Goal: Task Accomplishment & Management: Manage account settings

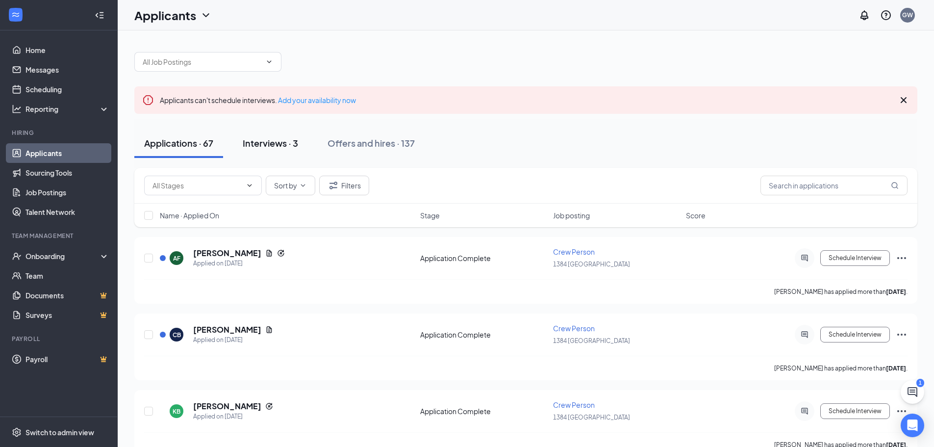
click at [270, 141] on div "Interviews · 3" at bounding box center [270, 143] width 55 height 12
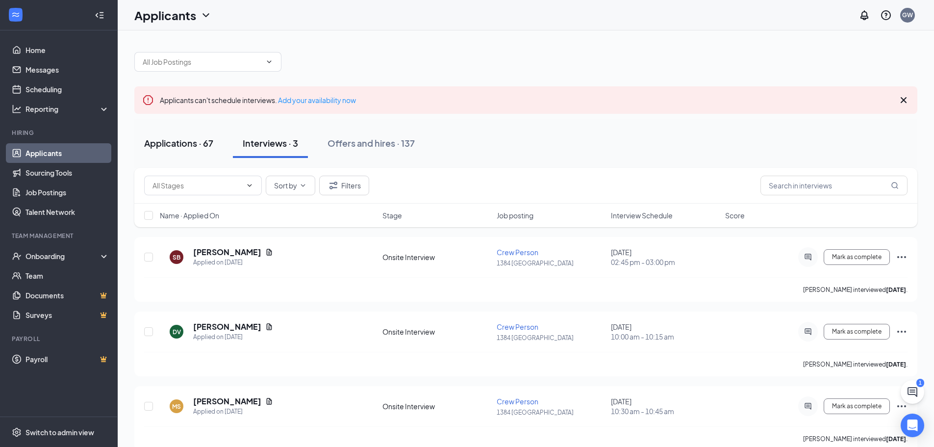
click at [170, 142] on div "Applications · 67" at bounding box center [178, 143] width 69 height 12
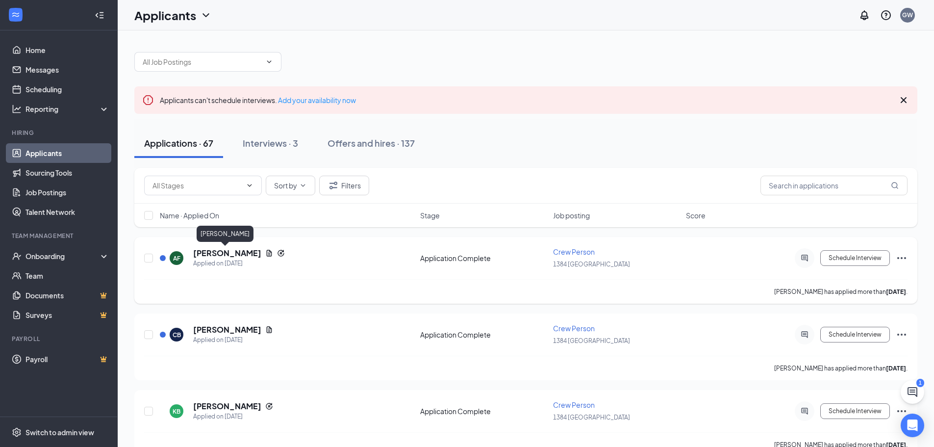
click at [210, 256] on h5 "[PERSON_NAME]" at bounding box center [227, 253] width 68 height 11
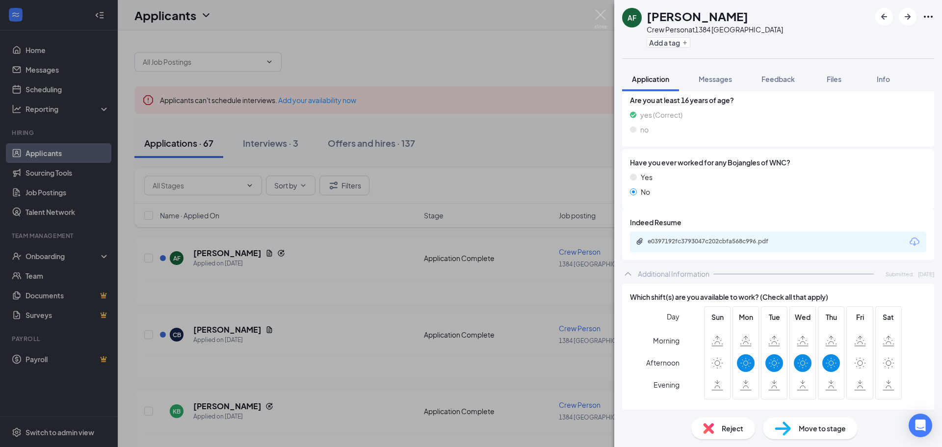
scroll to position [589, 0]
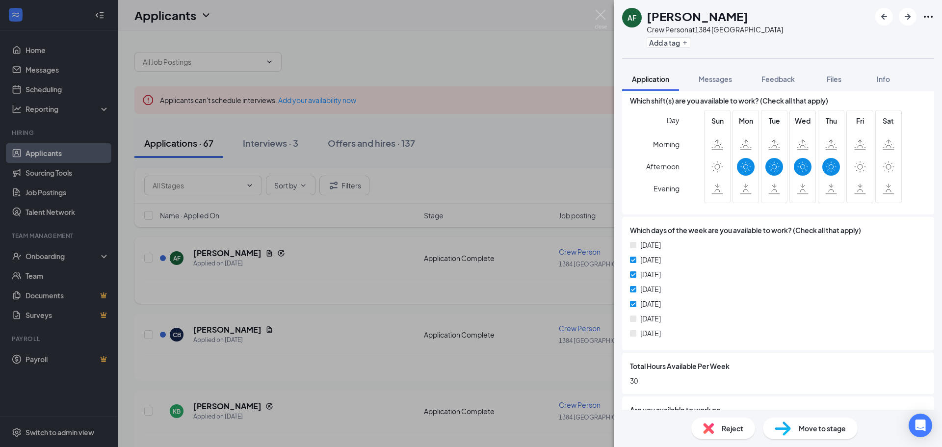
click at [333, 250] on div "AF [PERSON_NAME] Crew Person at 1384 Williamston Add a tag Application Messages…" at bounding box center [471, 223] width 942 height 447
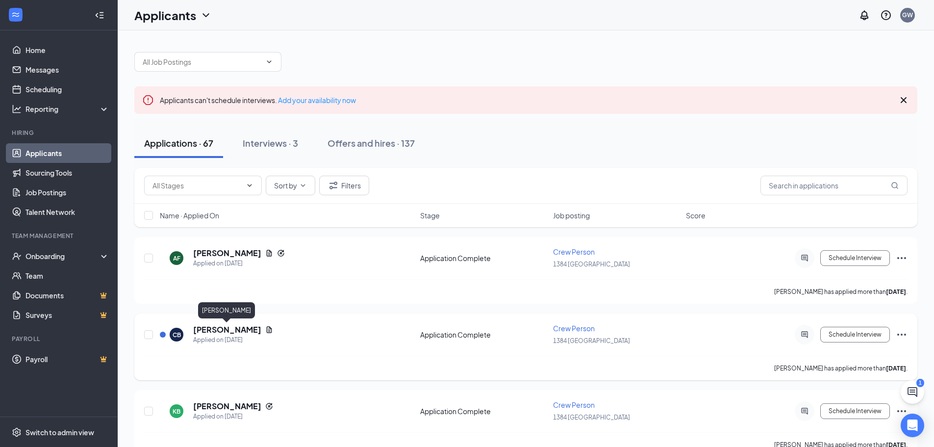
click at [232, 330] on h5 "[PERSON_NAME]" at bounding box center [227, 329] width 68 height 11
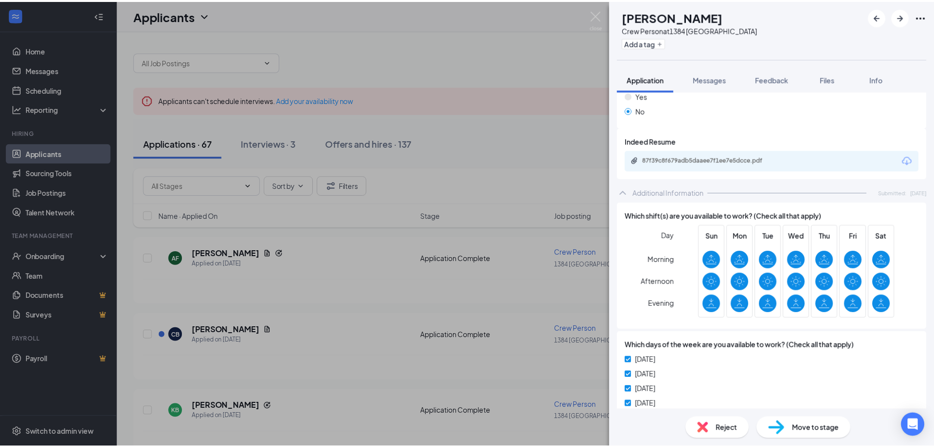
scroll to position [490, 0]
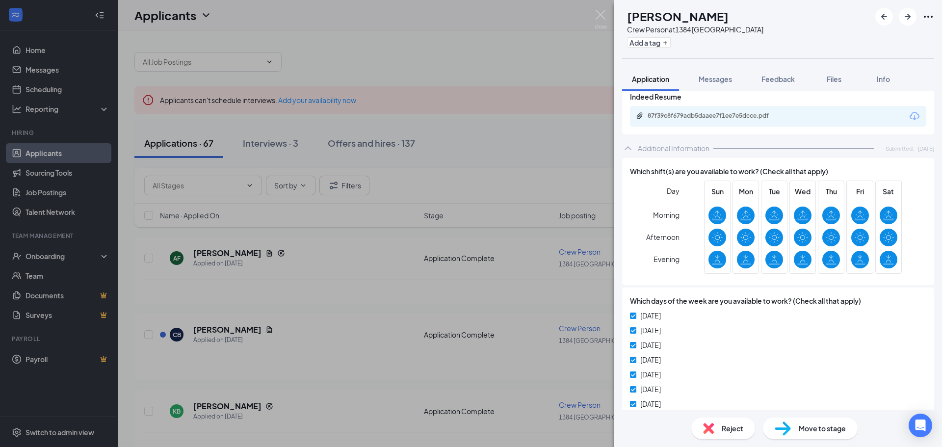
click at [506, 297] on div "CB [PERSON_NAME] Crew Person at 1384 Williamston Add a tag Application Messages…" at bounding box center [471, 223] width 942 height 447
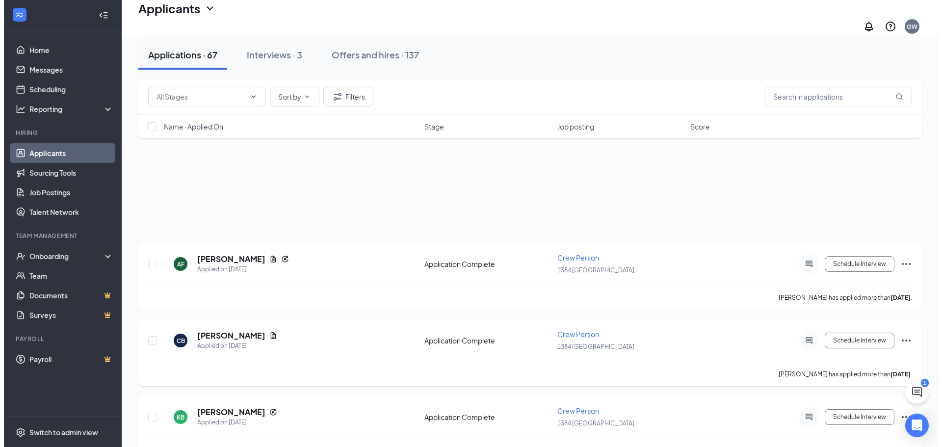
scroll to position [147, 0]
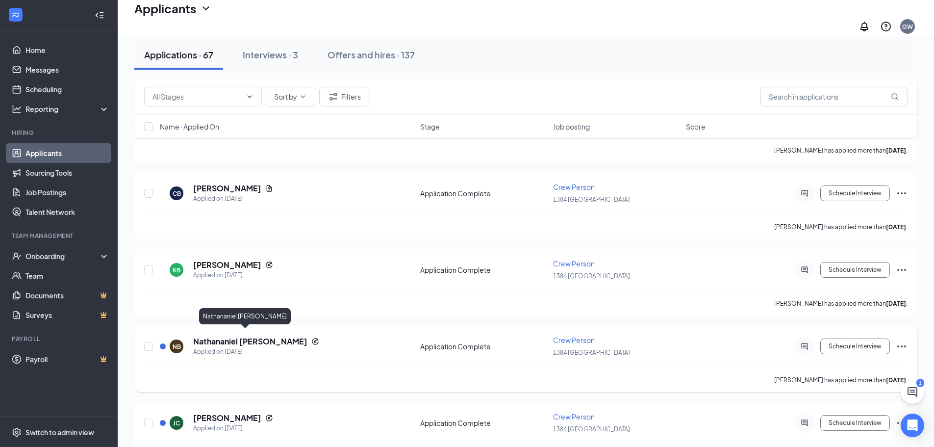
click at [235, 336] on h5 "Nathananiel [PERSON_NAME]" at bounding box center [250, 341] width 114 height 11
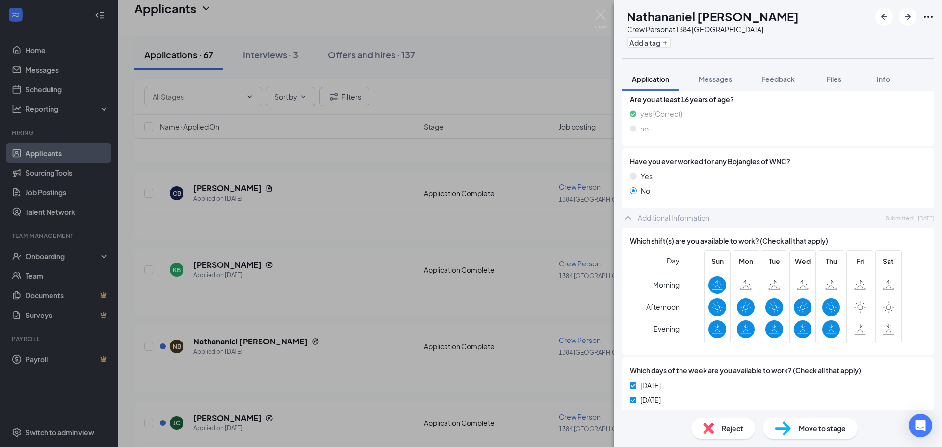
scroll to position [441, 0]
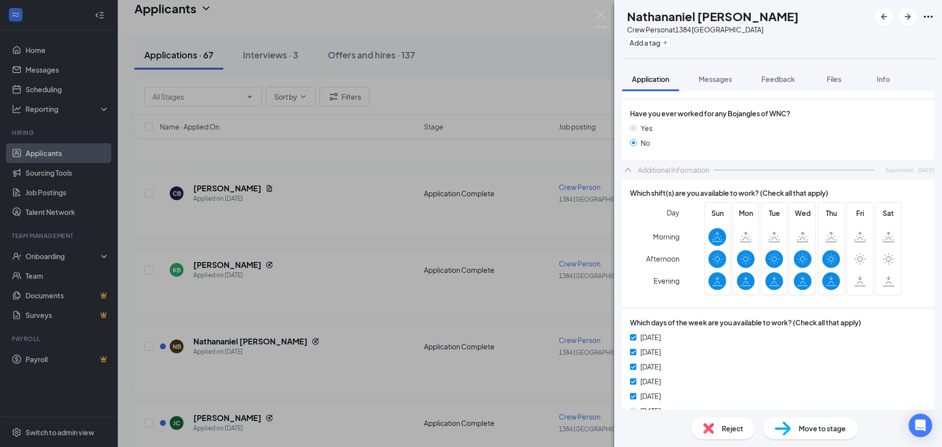
click at [399, 286] on div "NB Nathananiel [PERSON_NAME] Crew Person at 1384 Williamston Add a tag Applicat…" at bounding box center [471, 223] width 942 height 447
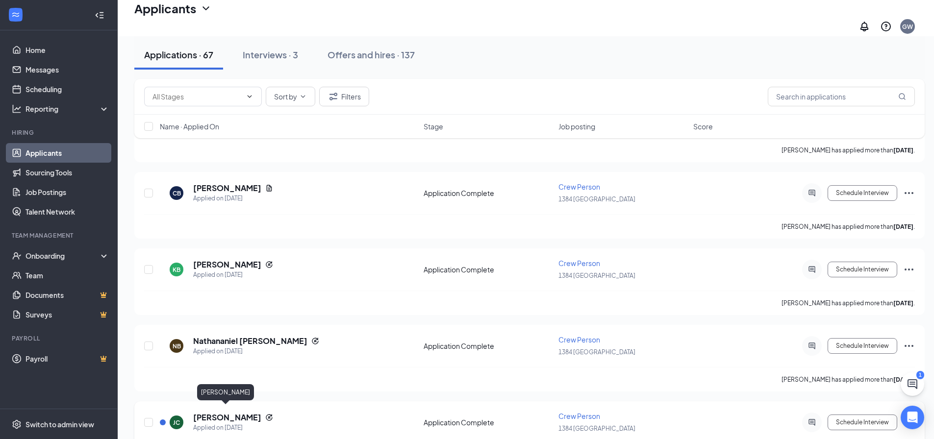
click at [223, 412] on h5 "[PERSON_NAME]" at bounding box center [227, 417] width 68 height 11
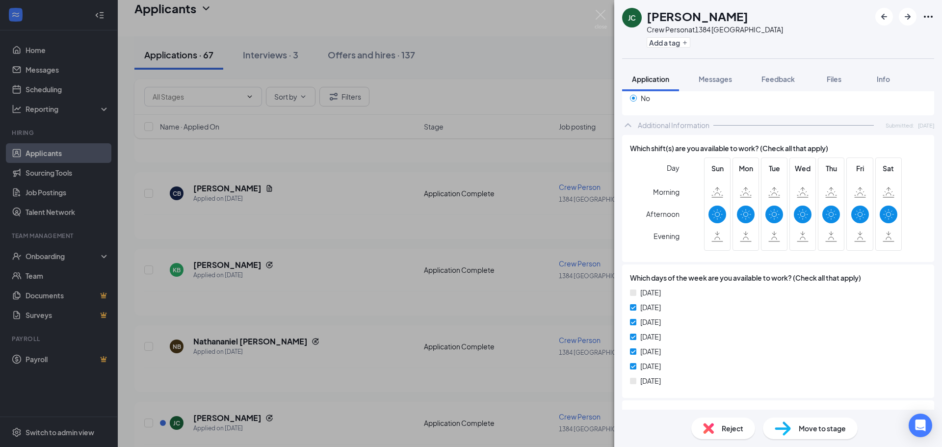
scroll to position [490, 0]
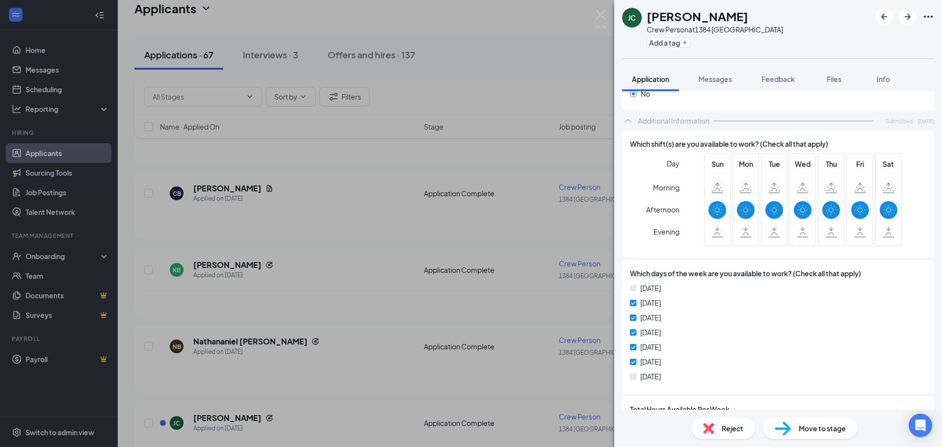
click at [408, 279] on div "[PERSON_NAME] [PERSON_NAME] Crew Person at 1384 Williamston Add a tag Applicati…" at bounding box center [471, 223] width 942 height 447
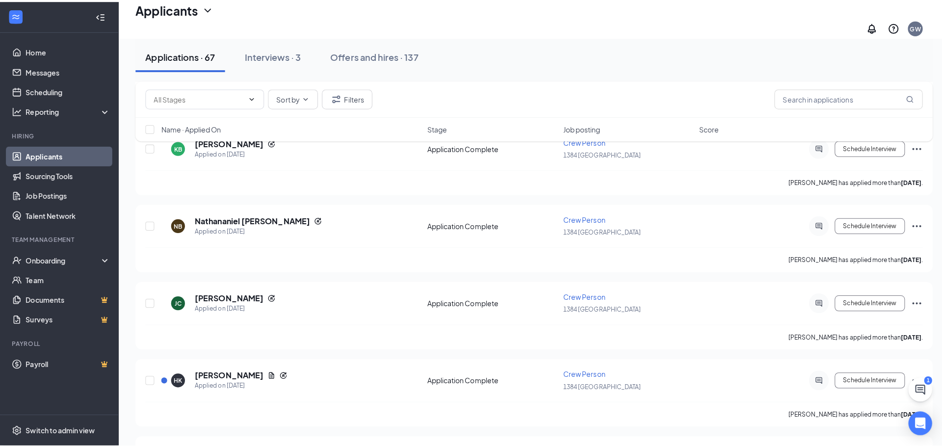
scroll to position [343, 0]
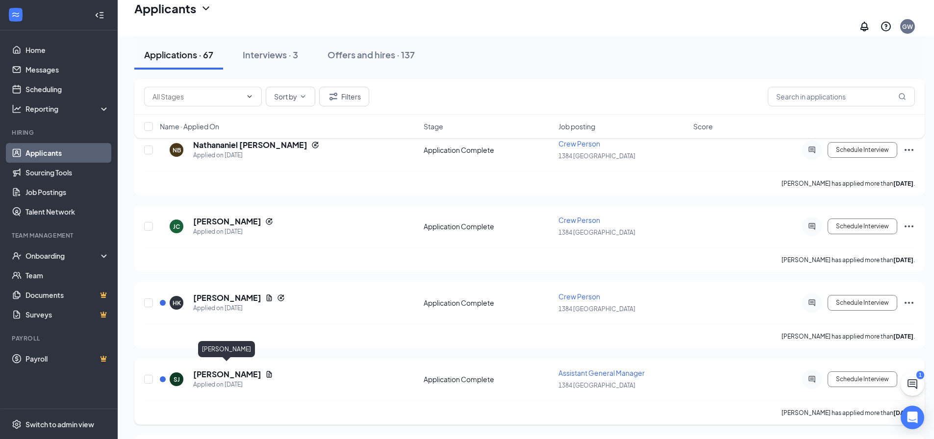
click at [240, 369] on h5 "[PERSON_NAME]" at bounding box center [227, 374] width 68 height 11
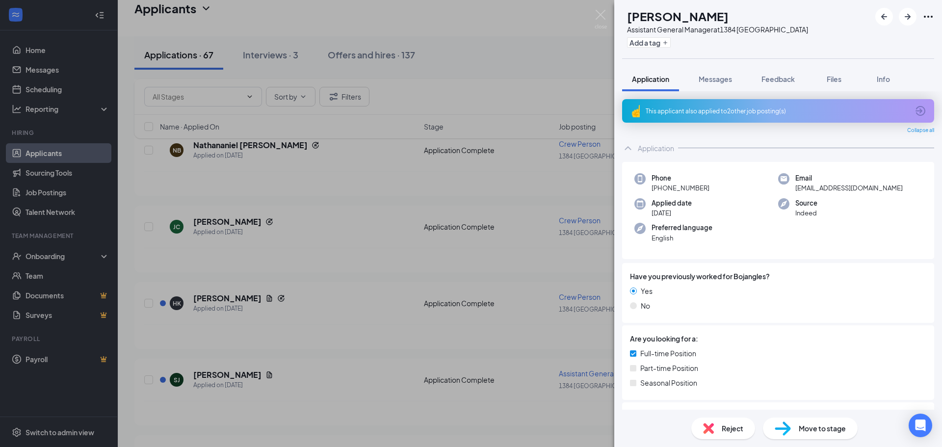
click at [538, 89] on div "SJ [PERSON_NAME] Assistant General Manager at 1384 Williamston Add a tag Applic…" at bounding box center [471, 223] width 942 height 447
click at [593, 10] on div "SJ [PERSON_NAME] Assistant General Manager at 1384 Williamston Add a tag Applic…" at bounding box center [471, 223] width 942 height 447
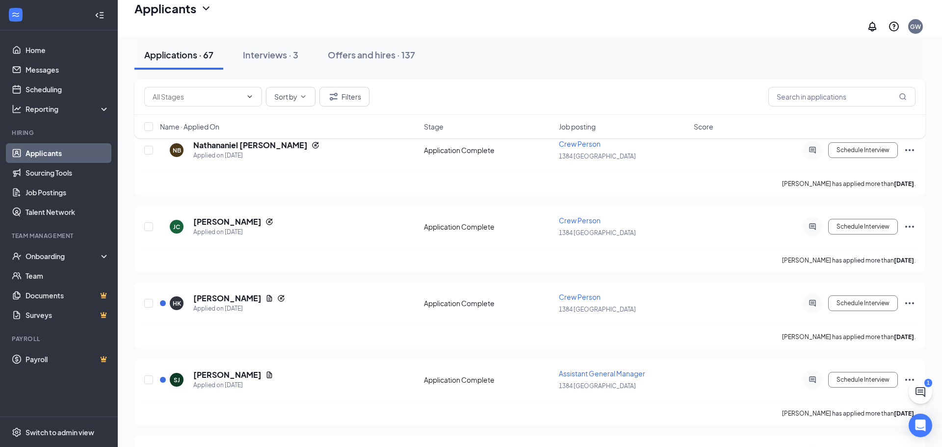
click at [602, 16] on div "Applicants GW" at bounding box center [530, 18] width 824 height 36
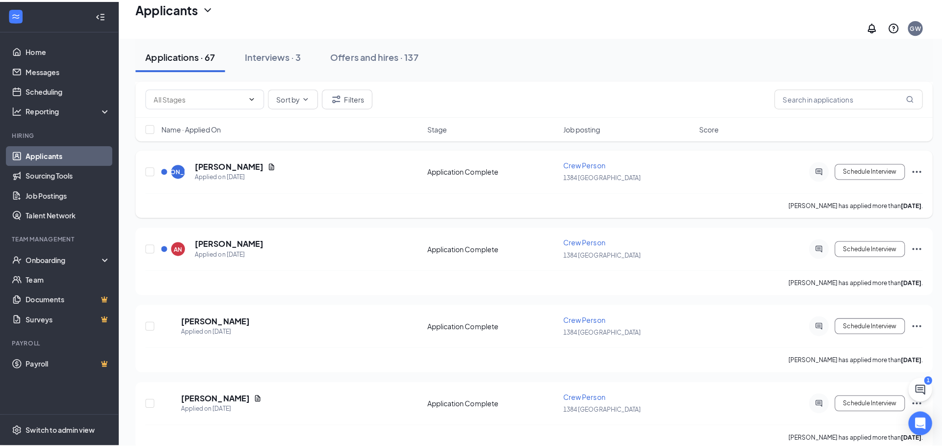
scroll to position [736, 0]
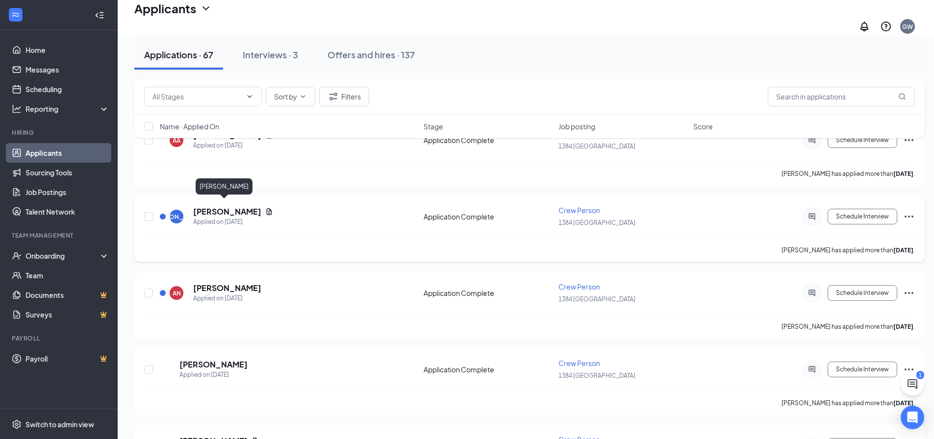
click at [217, 211] on h5 "[PERSON_NAME]" at bounding box center [227, 211] width 68 height 11
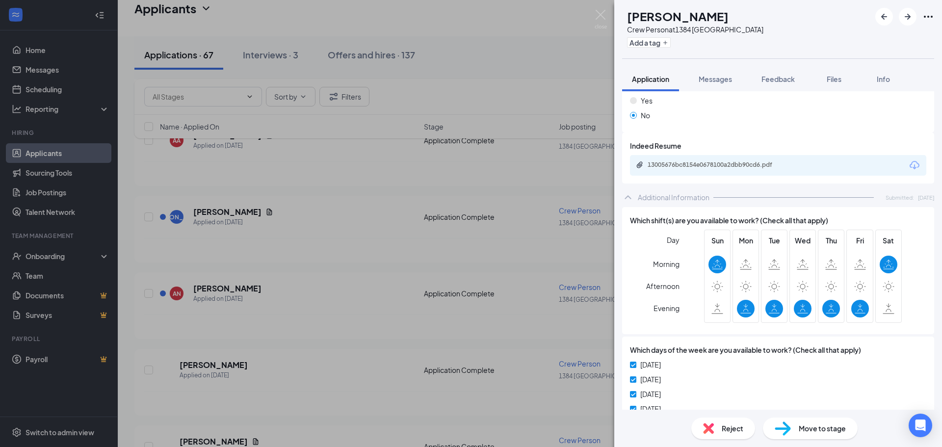
scroll to position [589, 0]
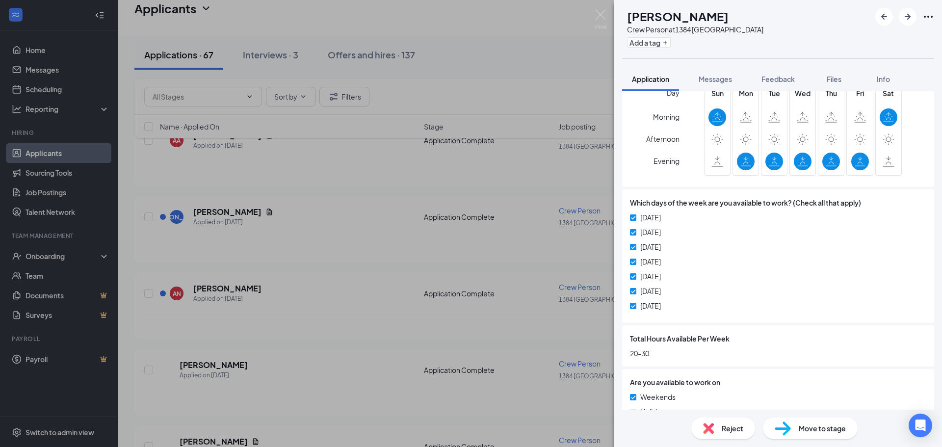
click at [494, 202] on div "[PERSON_NAME] [PERSON_NAME] Crew Person at 1384 Williamston Add a tag Applicati…" at bounding box center [471, 223] width 942 height 447
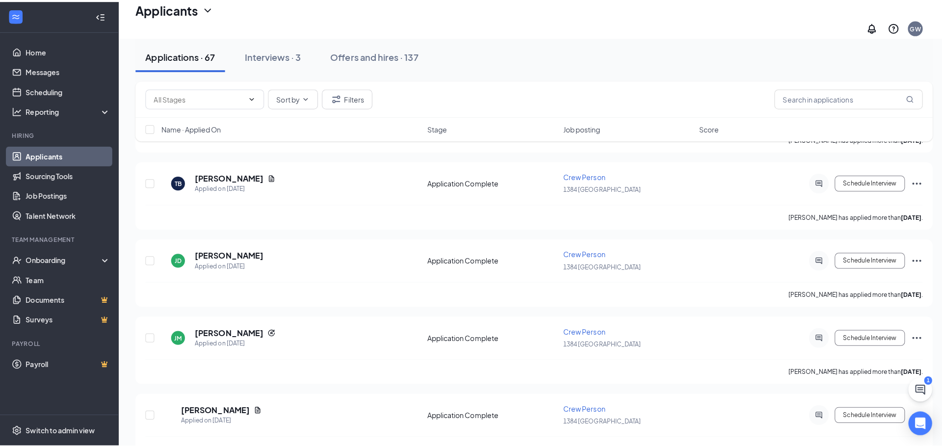
scroll to position [1079, 0]
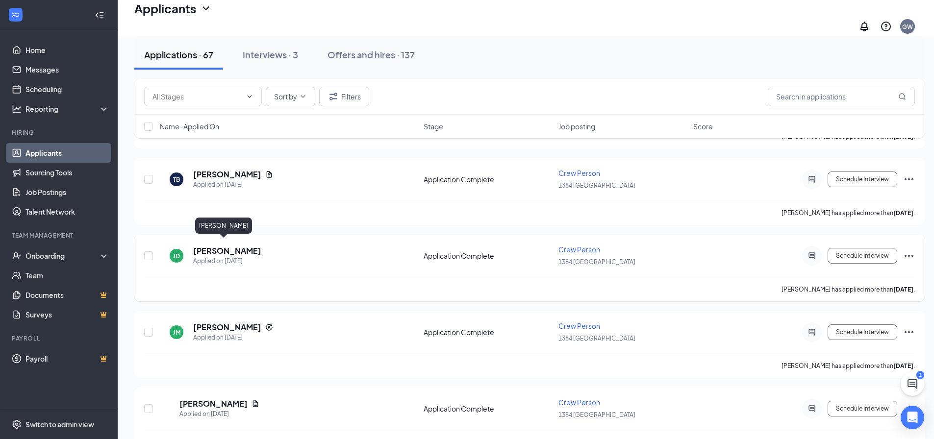
click at [225, 246] on h5 "[PERSON_NAME]" at bounding box center [227, 251] width 68 height 11
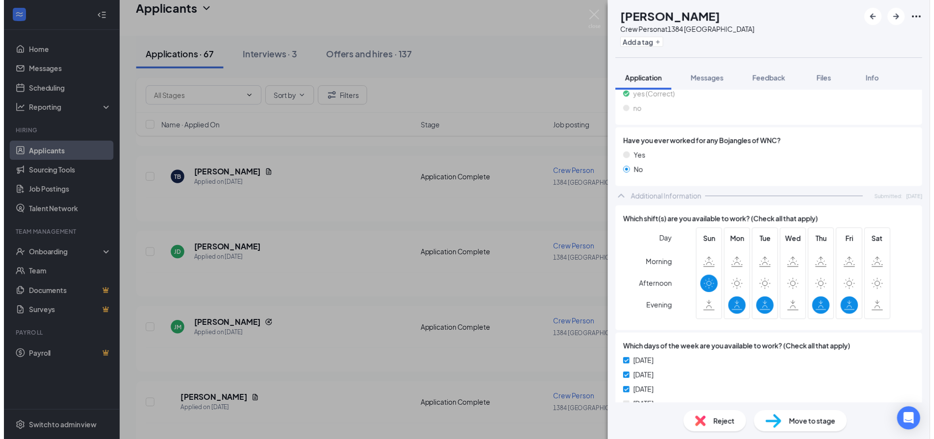
scroll to position [370, 0]
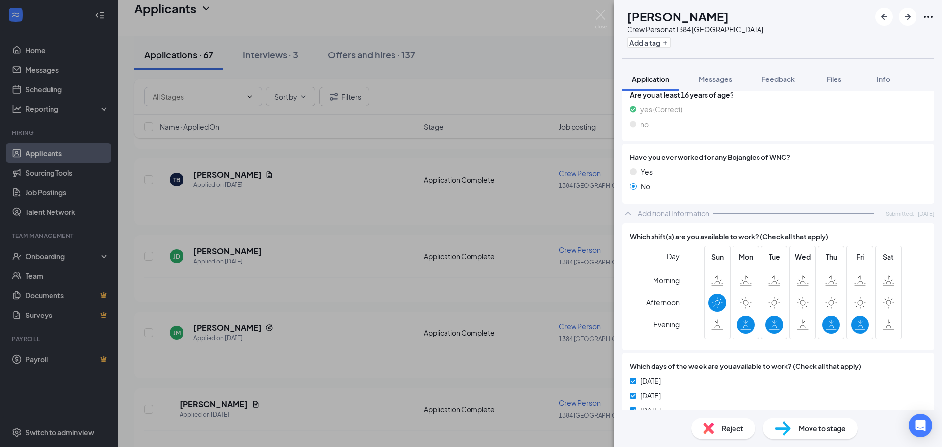
click at [489, 286] on div "[PERSON_NAME] [PERSON_NAME] Crew Person at 1384 Williamston Add a tag Applicati…" at bounding box center [471, 223] width 942 height 447
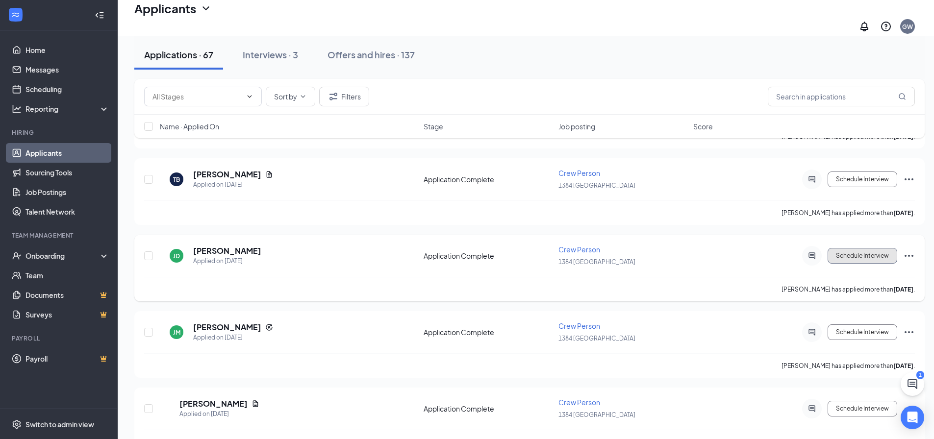
click at [890, 257] on button "Schedule Interview" at bounding box center [863, 256] width 70 height 16
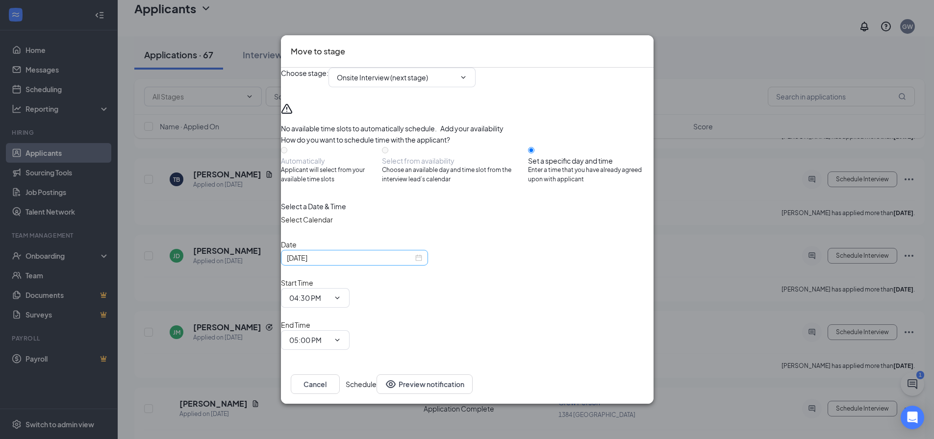
click at [422, 263] on div "[DATE]" at bounding box center [354, 258] width 135 height 11
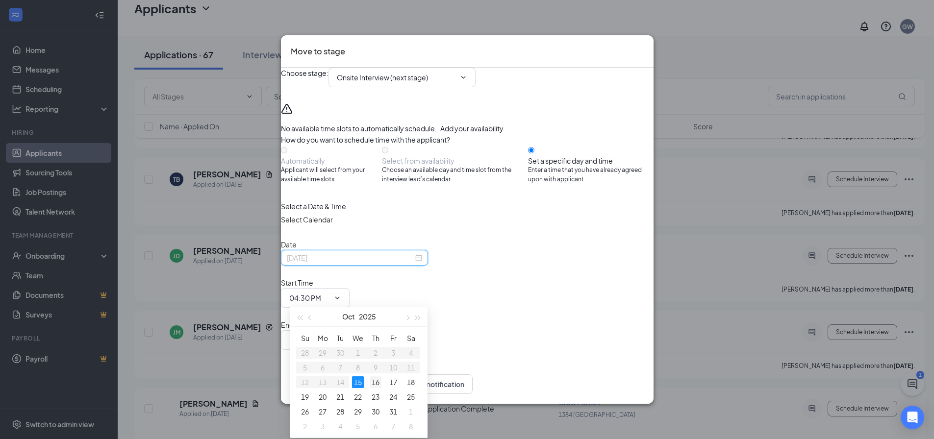
type input "[DATE]"
click at [377, 385] on div "16" at bounding box center [376, 383] width 12 height 12
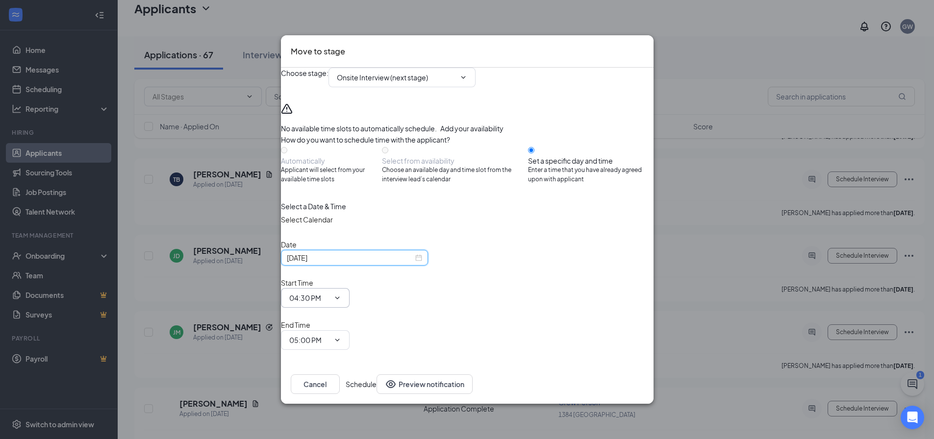
click at [350, 301] on span "04:30 PM" at bounding box center [315, 298] width 69 height 20
click at [341, 294] on icon "ChevronDown" at bounding box center [337, 298] width 8 height 8
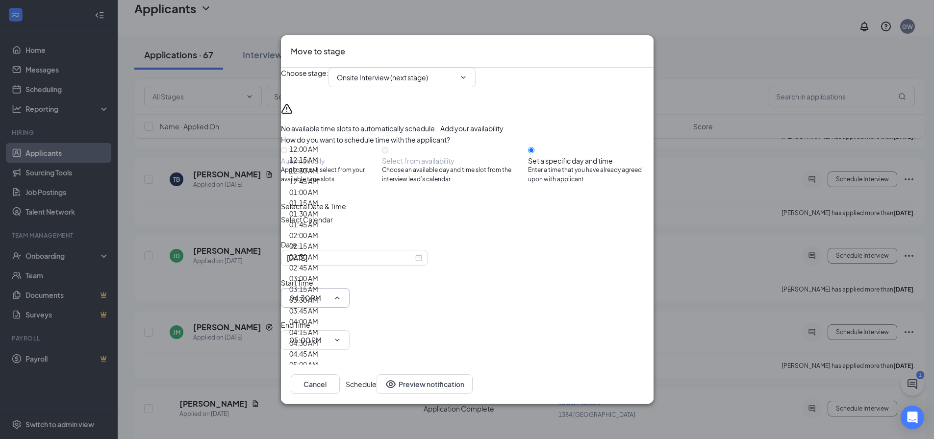
scroll to position [1373, 0]
type input "04:15 PM"
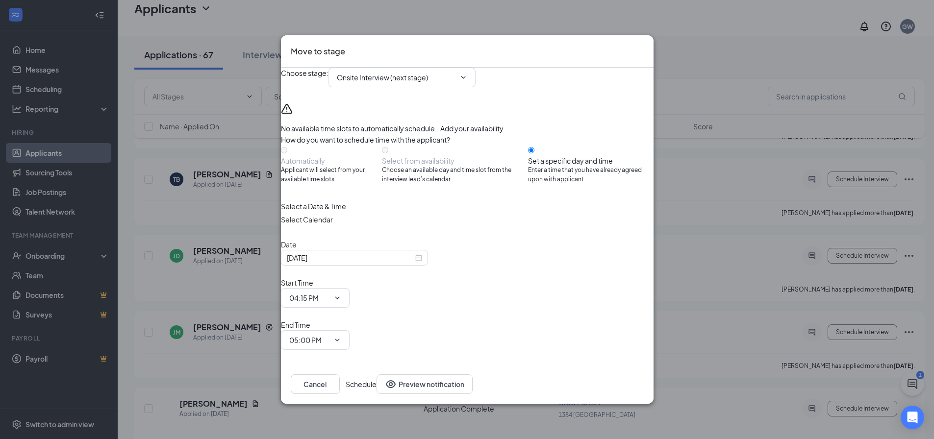
click at [553, 308] on div "Select a Date & Time Select Calendar Date [DATE] Start Time 04:15 PM 12:00 AM 1…" at bounding box center [467, 275] width 373 height 149
click at [330, 335] on input "05:00 PM" at bounding box center [309, 340] width 40 height 11
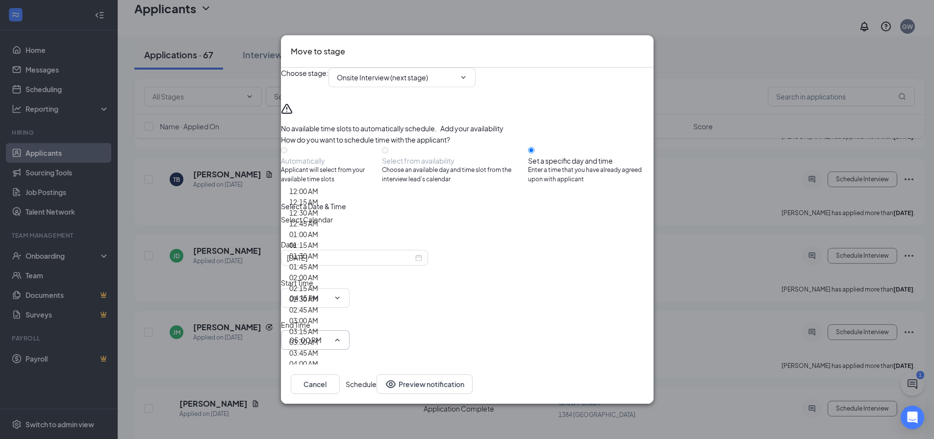
scroll to position [1471, 0]
type input "04:30 PM"
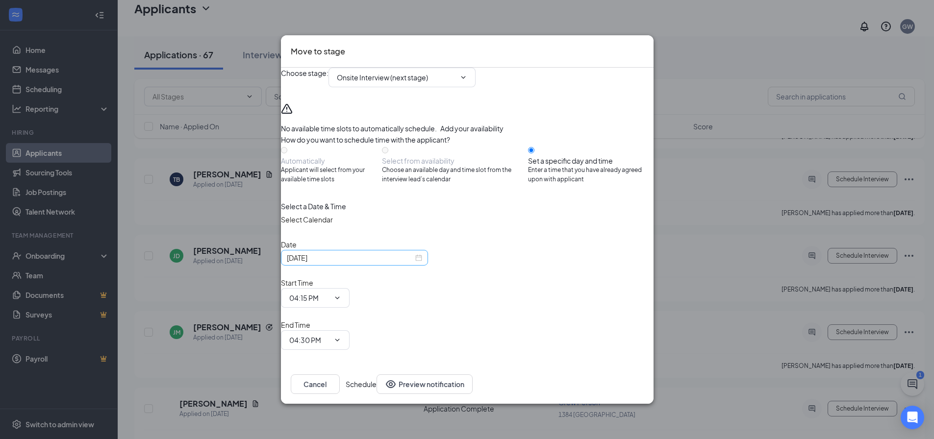
click at [421, 266] on div "[DATE]" at bounding box center [354, 258] width 147 height 16
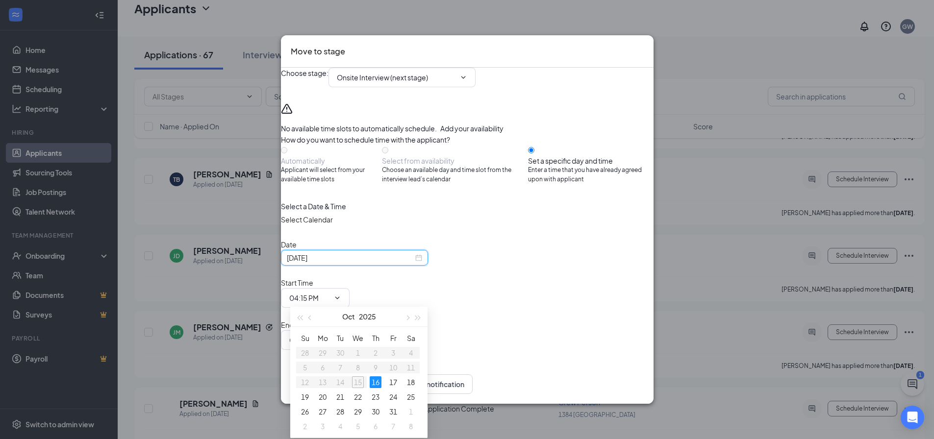
click at [422, 263] on div "[DATE]" at bounding box center [354, 258] width 135 height 11
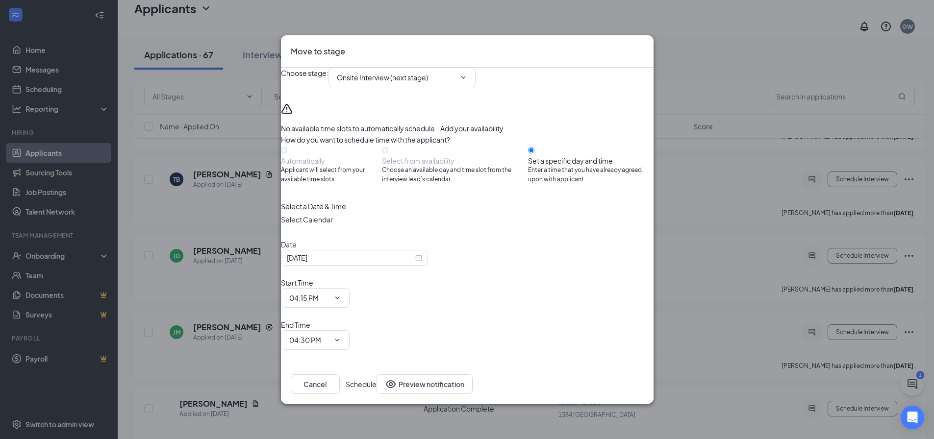
click at [533, 212] on div "Select a Date & Time" at bounding box center [467, 206] width 373 height 11
click at [377, 375] on button "Schedule" at bounding box center [361, 385] width 31 height 20
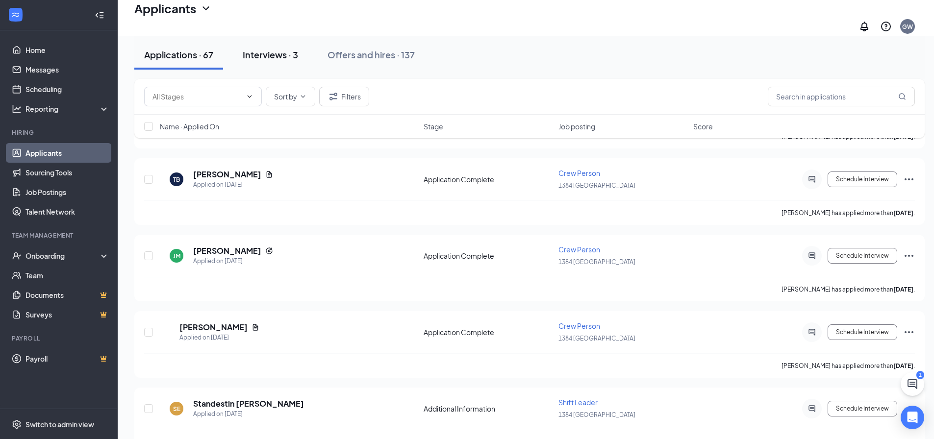
click at [293, 49] on div "Interviews · 3" at bounding box center [270, 55] width 55 height 12
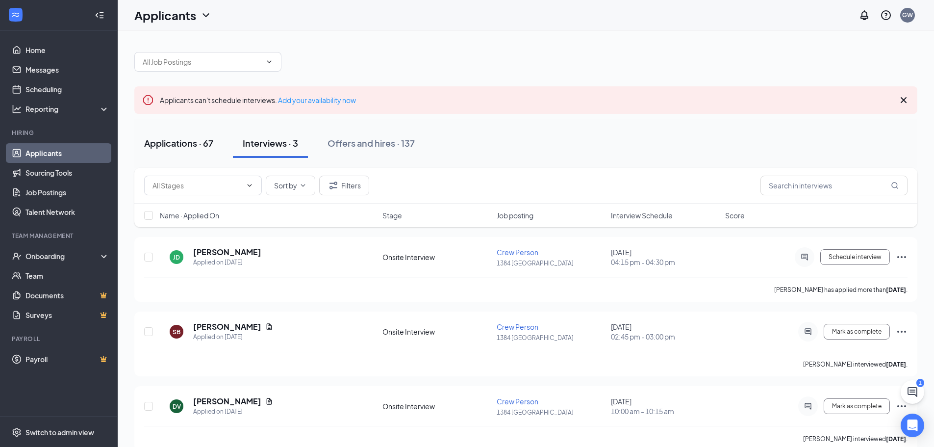
click at [179, 146] on div "Applications · 67" at bounding box center [178, 143] width 69 height 12
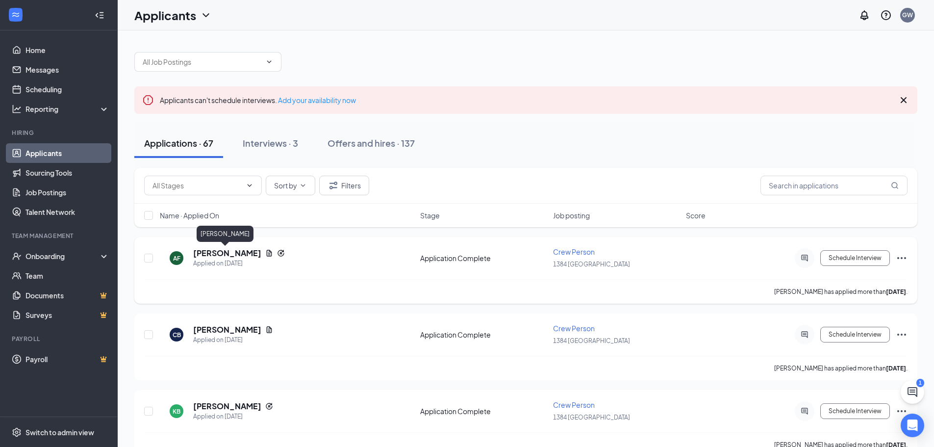
click at [221, 251] on h5 "[PERSON_NAME]" at bounding box center [227, 253] width 68 height 11
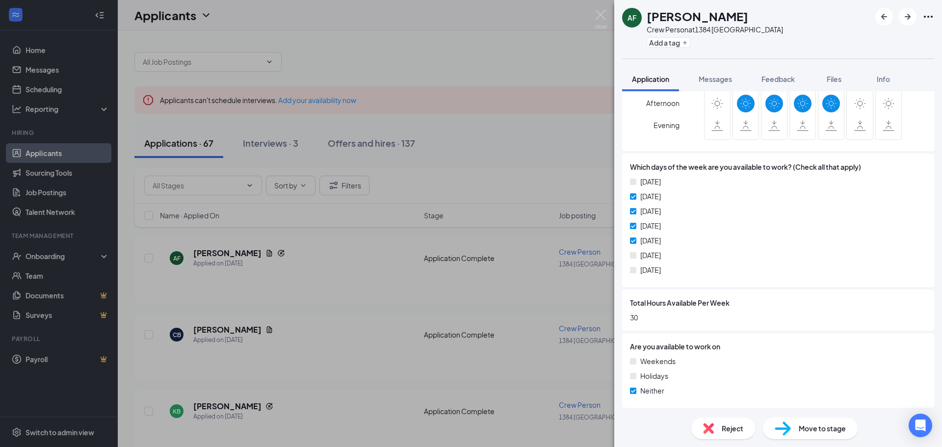
scroll to position [649, 0]
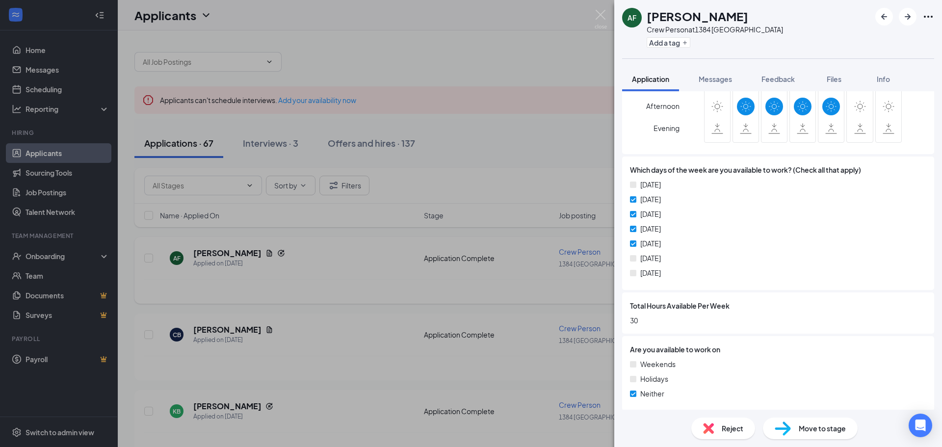
drag, startPoint x: 321, startPoint y: 249, endPoint x: 285, endPoint y: 294, distance: 57.3
click at [321, 249] on div "AF [PERSON_NAME] Crew Person at 1384 Williamston Add a tag Application Messages…" at bounding box center [471, 223] width 942 height 447
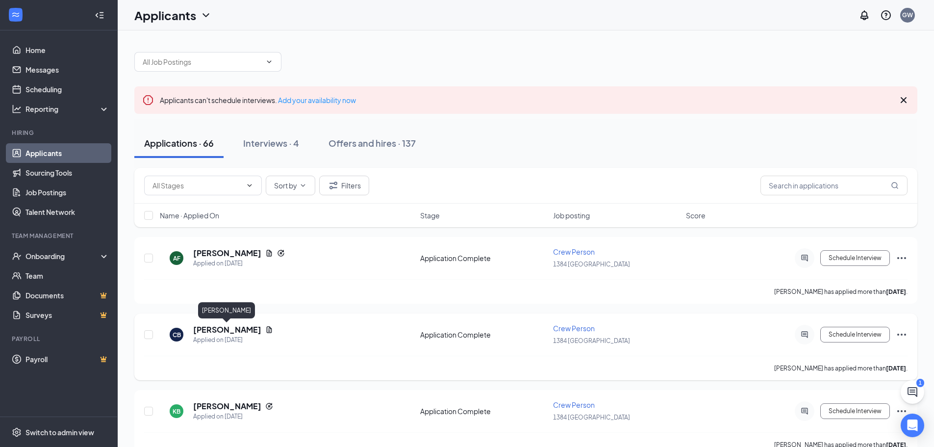
click at [235, 331] on h5 "[PERSON_NAME]" at bounding box center [227, 329] width 68 height 11
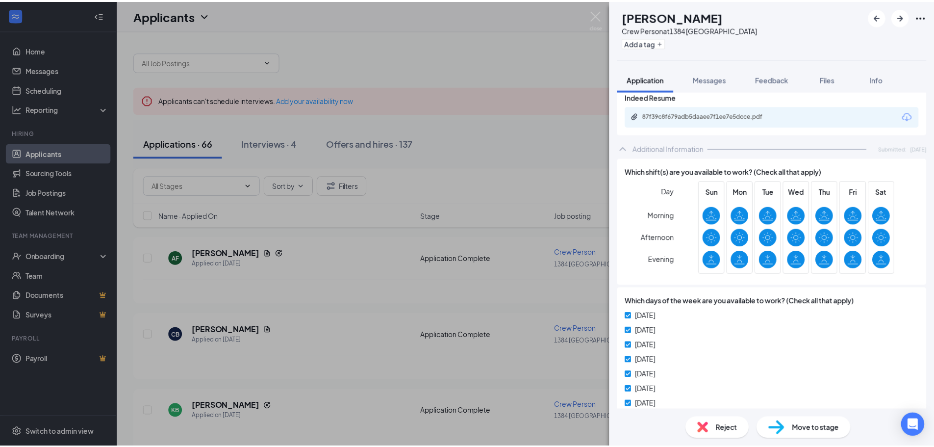
scroll to position [638, 0]
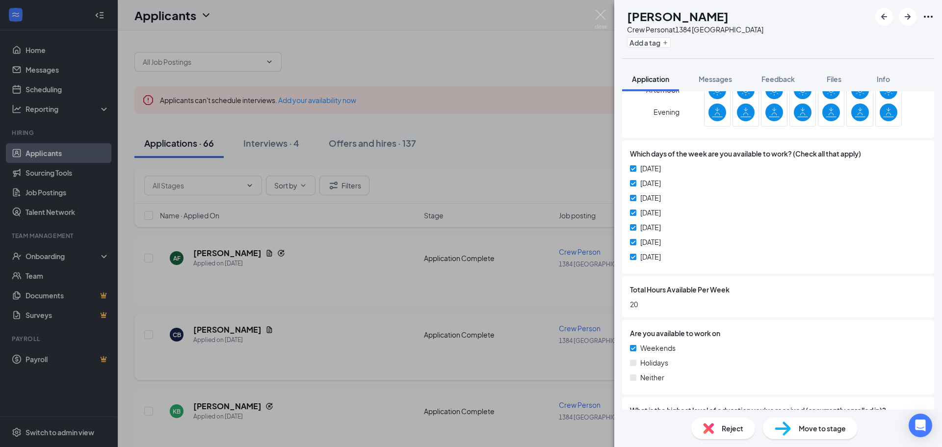
drag, startPoint x: 407, startPoint y: 300, endPoint x: 316, endPoint y: 322, distance: 93.0
click at [407, 300] on div "CB [PERSON_NAME] Crew Person at 1384 Williamston Add a tag Application Messages…" at bounding box center [471, 223] width 942 height 447
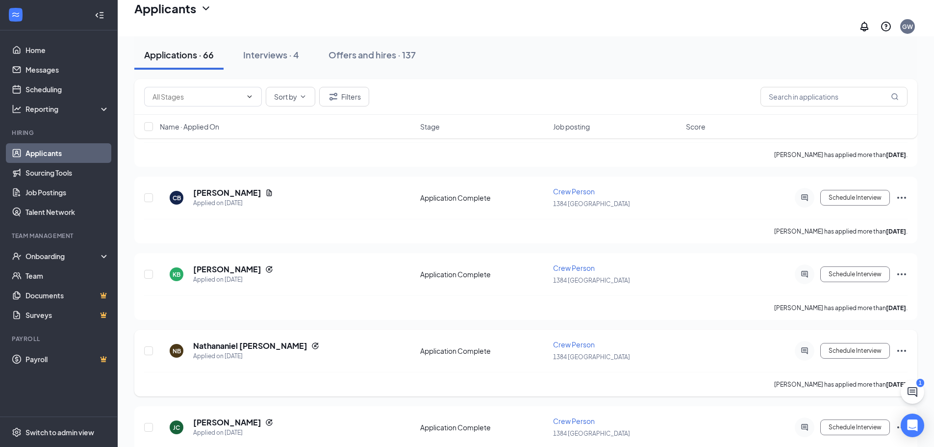
scroll to position [147, 0]
